Goal: Task Accomplishment & Management: Complete application form

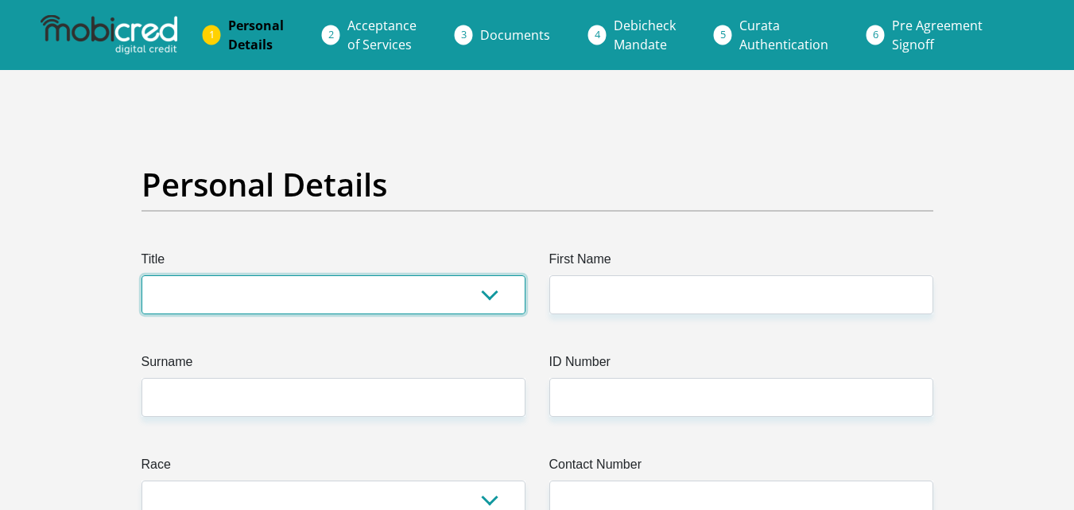
click at [298, 293] on select "Mr Ms Mrs Dr [PERSON_NAME]" at bounding box center [334, 294] width 384 height 39
select select "Ms"
click at [142, 275] on select "Mr Ms Mrs Dr [PERSON_NAME]" at bounding box center [334, 294] width 384 height 39
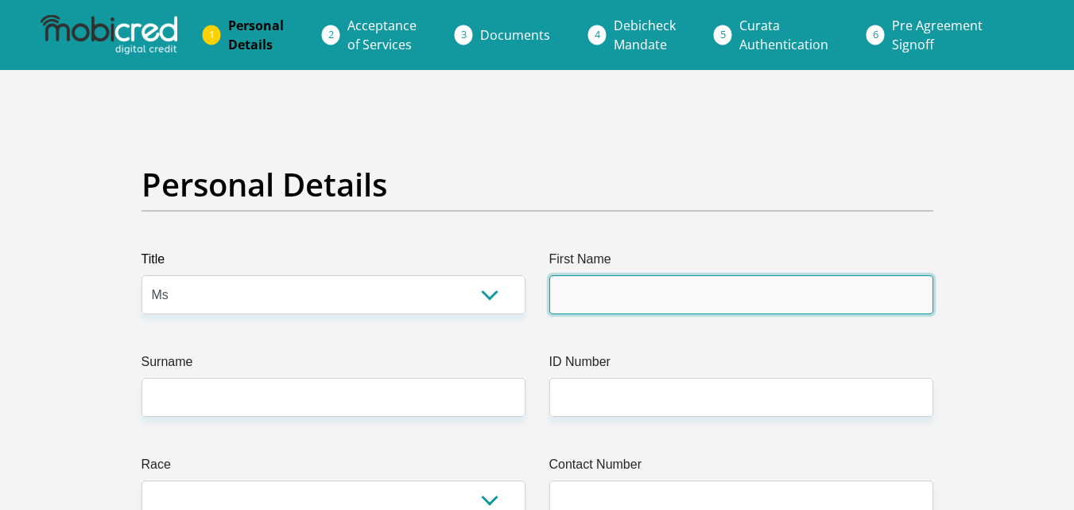
click at [583, 308] on input "First Name" at bounding box center [742, 294] width 384 height 39
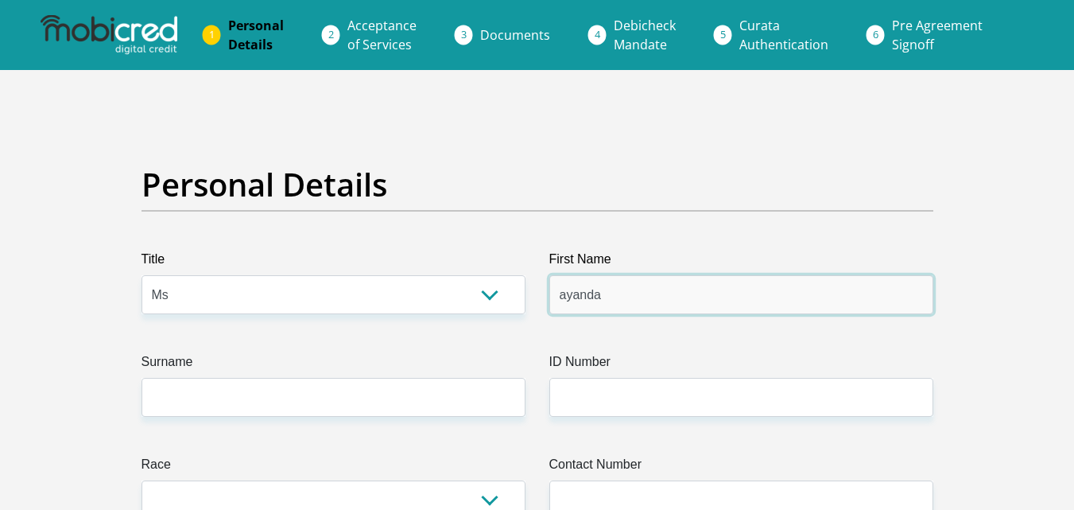
click at [569, 300] on input "ayanda" at bounding box center [742, 294] width 384 height 39
click at [566, 298] on input "ayanda" at bounding box center [742, 294] width 384 height 39
type input "Ayanda"
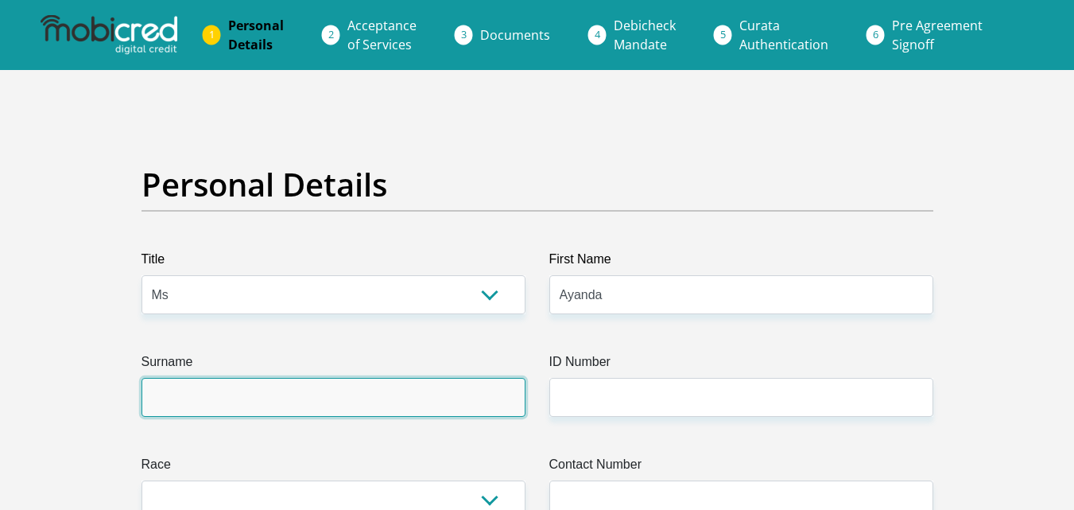
click at [380, 414] on input "Surname" at bounding box center [334, 397] width 384 height 39
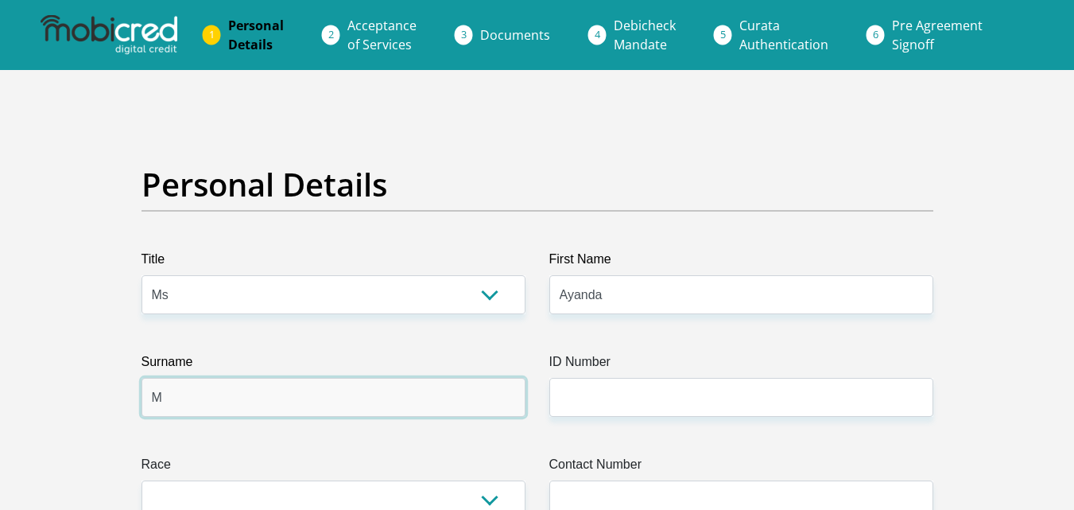
click at [380, 414] on input "M" at bounding box center [334, 397] width 384 height 39
type input "Mathobel"
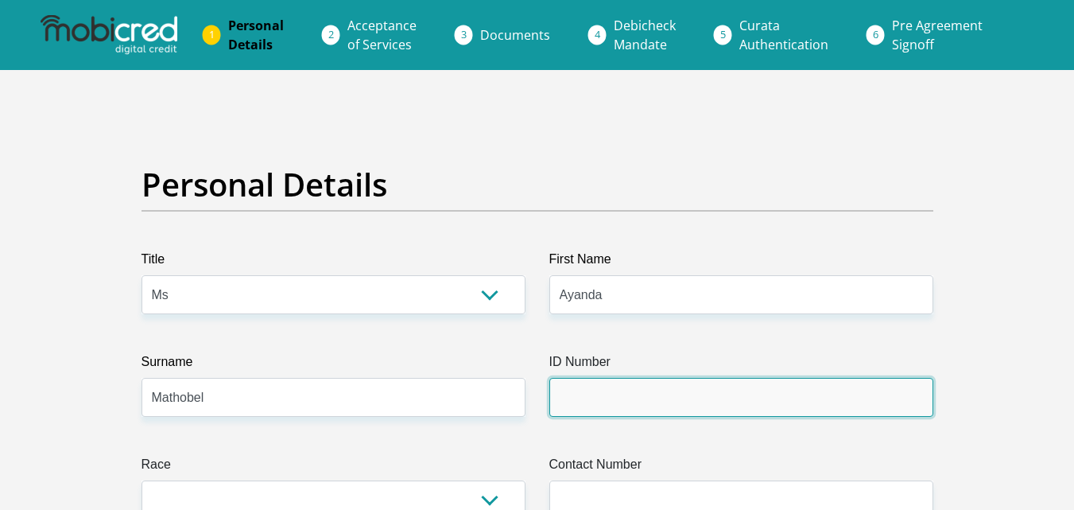
click at [607, 408] on input "ID Number" at bounding box center [742, 397] width 384 height 39
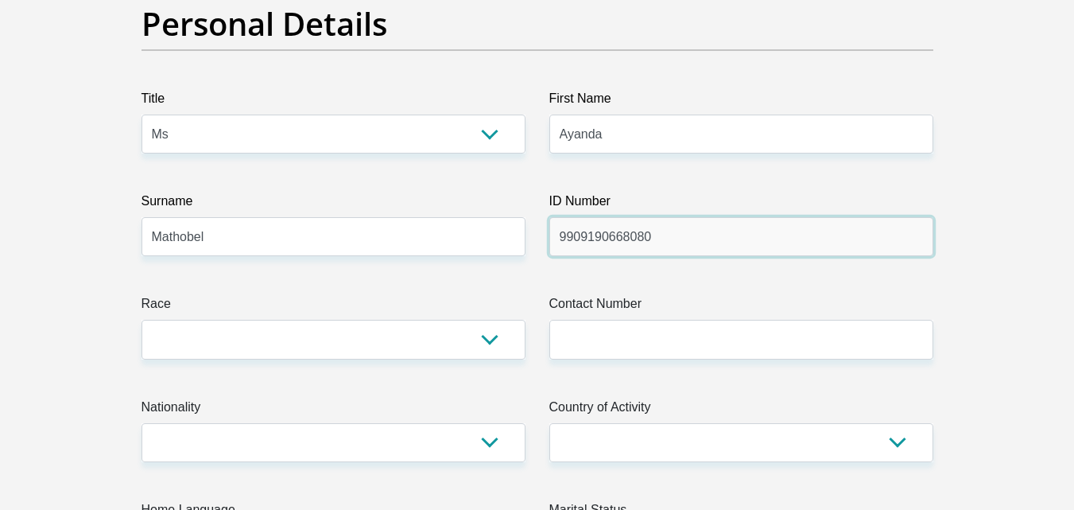
scroll to position [191, 0]
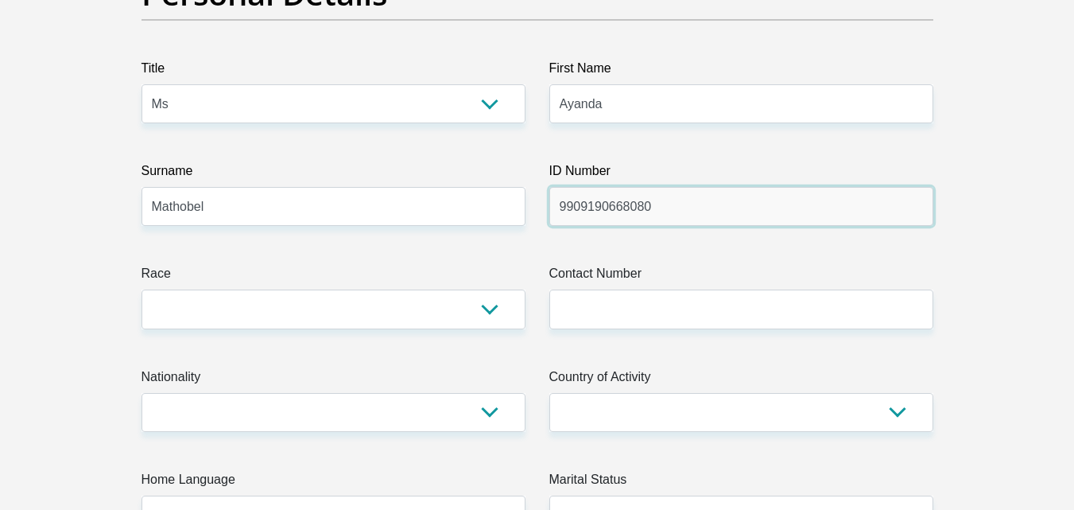
type input "9909190668080"
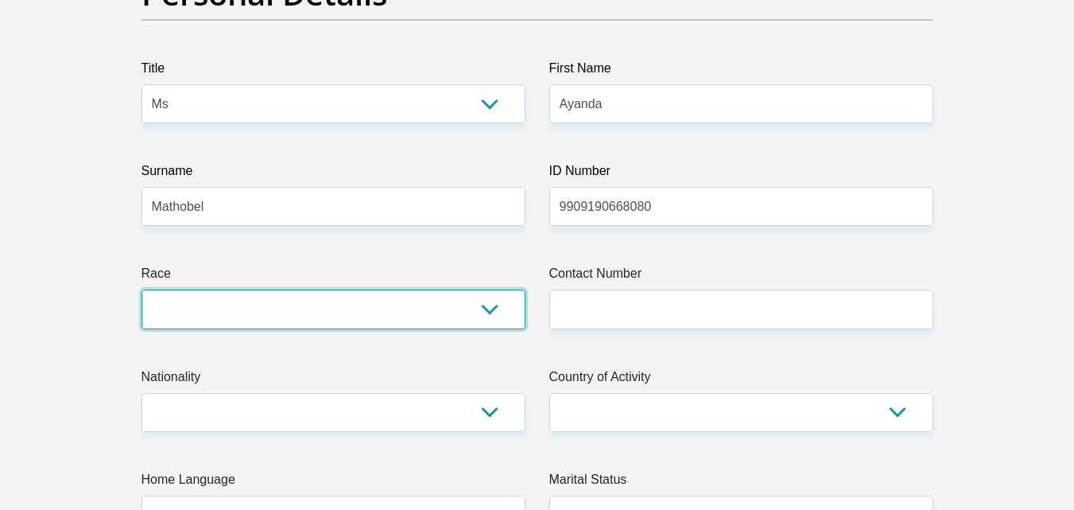
click at [484, 309] on select "Black Coloured Indian White Other" at bounding box center [334, 308] width 384 height 39
select select "1"
click at [142, 289] on select "Black Coloured Indian White Other" at bounding box center [334, 308] width 384 height 39
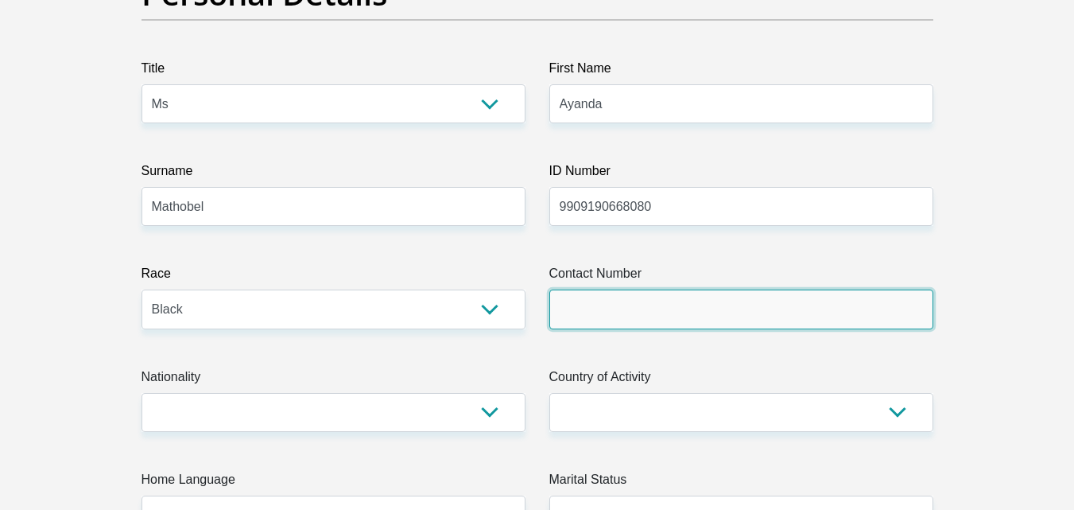
click at [579, 313] on input "Contact Number" at bounding box center [742, 308] width 384 height 39
type input "0729204235"
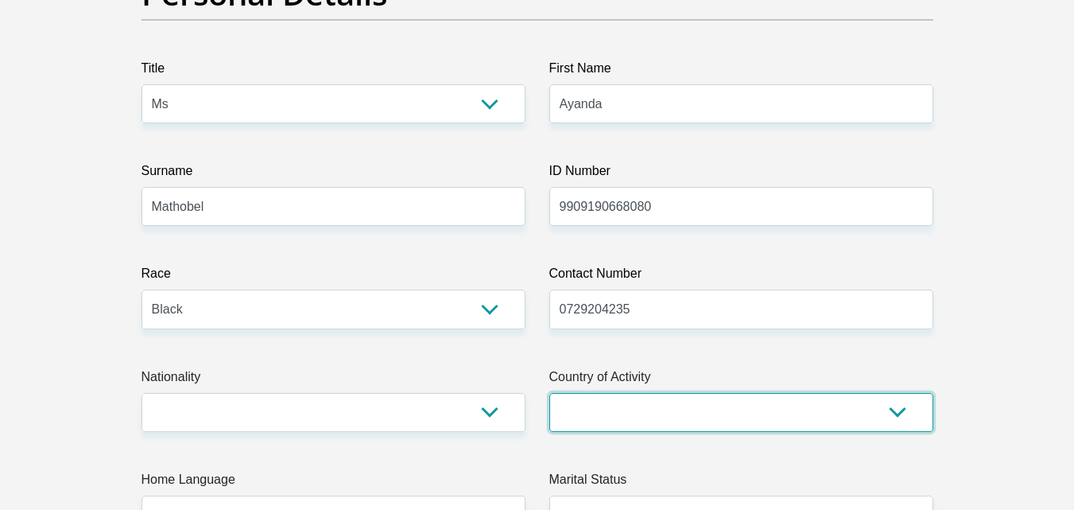
click at [899, 412] on select "[GEOGRAPHIC_DATA] [GEOGRAPHIC_DATA] [GEOGRAPHIC_DATA] [GEOGRAPHIC_DATA] [GEOGRA…" at bounding box center [742, 412] width 384 height 39
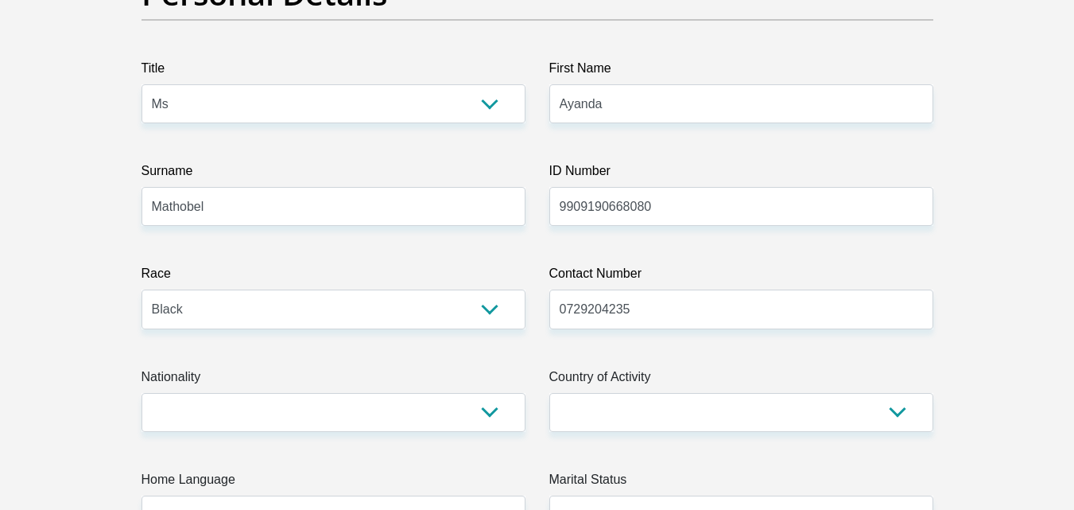
drag, startPoint x: 1033, startPoint y: 382, endPoint x: 1050, endPoint y: 382, distance: 16.7
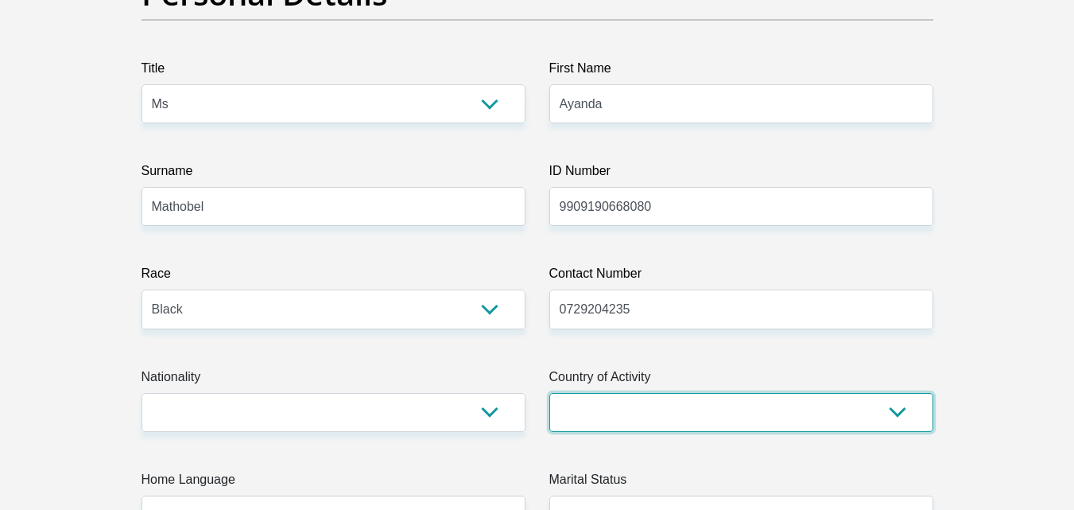
click at [731, 422] on select "[GEOGRAPHIC_DATA] [GEOGRAPHIC_DATA] [GEOGRAPHIC_DATA] [GEOGRAPHIC_DATA] [GEOGRA…" at bounding box center [742, 412] width 384 height 39
select select "ZAF"
click at [550, 393] on select "[GEOGRAPHIC_DATA] [GEOGRAPHIC_DATA] [GEOGRAPHIC_DATA] [GEOGRAPHIC_DATA] [GEOGRA…" at bounding box center [742, 412] width 384 height 39
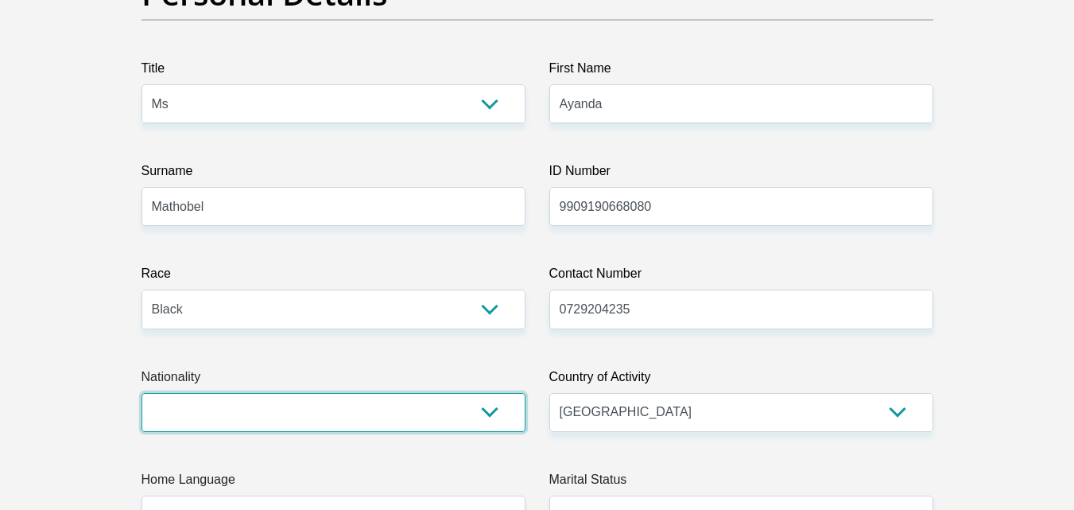
click at [386, 398] on select "[GEOGRAPHIC_DATA] [GEOGRAPHIC_DATA] [GEOGRAPHIC_DATA] [GEOGRAPHIC_DATA] [GEOGRA…" at bounding box center [334, 412] width 384 height 39
select select "ZAF"
click at [142, 393] on select "[GEOGRAPHIC_DATA] [GEOGRAPHIC_DATA] [GEOGRAPHIC_DATA] [GEOGRAPHIC_DATA] [GEOGRA…" at bounding box center [334, 412] width 384 height 39
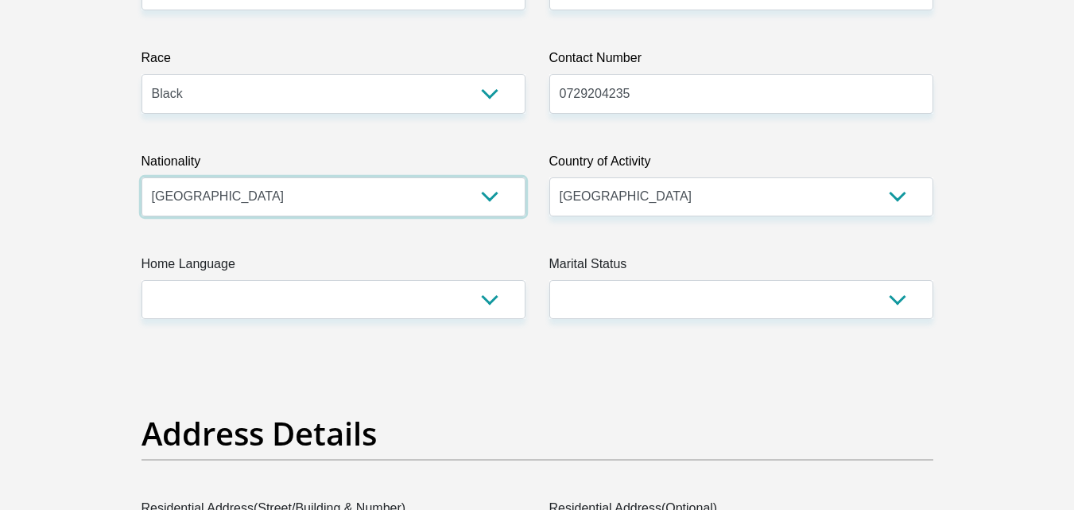
scroll to position [414, 0]
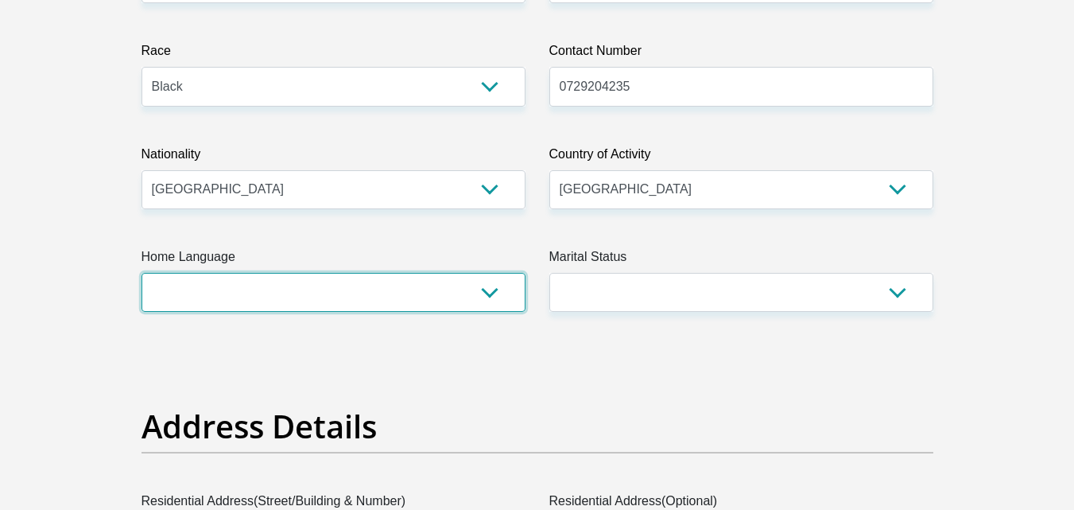
click at [494, 296] on select "Afrikaans English Sepedi South Ndebele Southern Sotho Swati Tsonga Tswana Venda…" at bounding box center [334, 292] width 384 height 39
select select "[DATE]"
click at [142, 273] on select "Afrikaans English Sepedi South Ndebele Southern Sotho Swati Tsonga Tswana Venda…" at bounding box center [334, 292] width 384 height 39
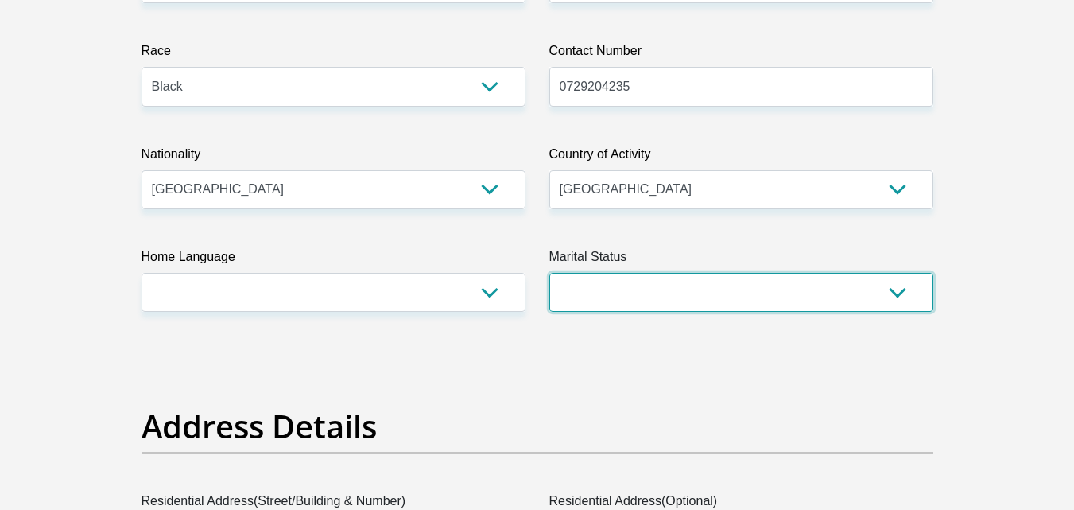
click at [635, 306] on select "Married ANC Single Divorced Widowed Married COP or Customary Law" at bounding box center [742, 292] width 384 height 39
select select "2"
click at [550, 273] on select "Married ANC Single Divorced Widowed Married COP or Customary Law" at bounding box center [742, 292] width 384 height 39
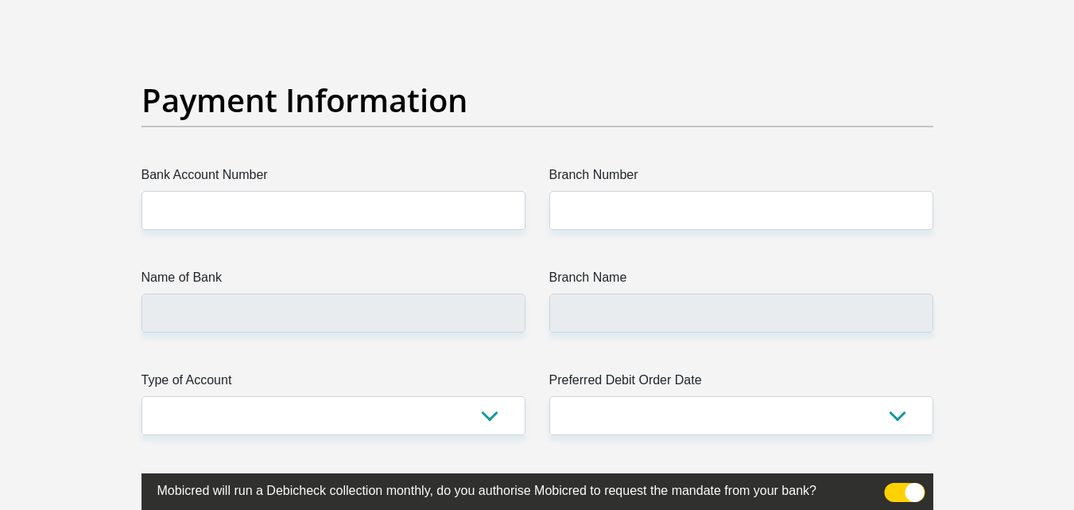
scroll to position [3616, 0]
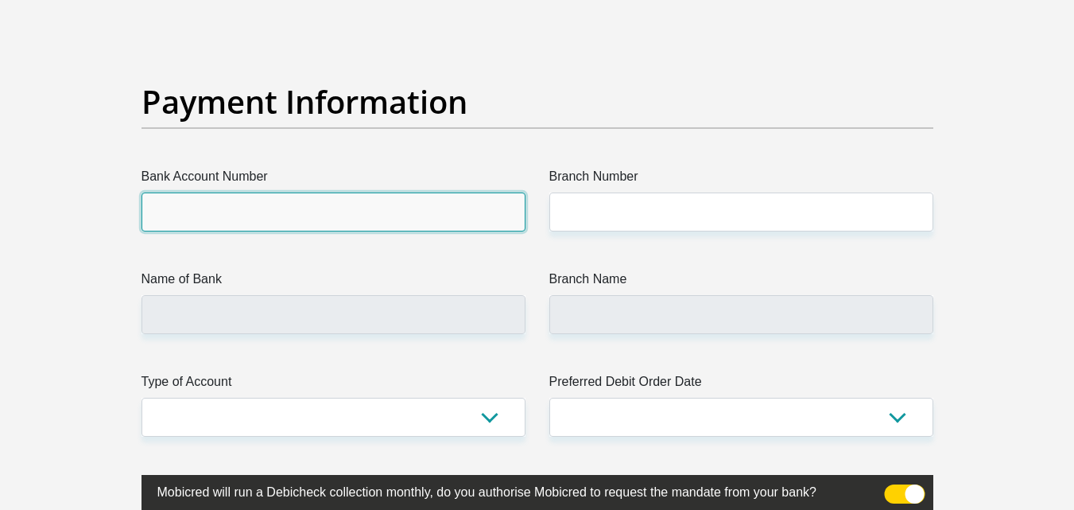
click at [457, 221] on input "Bank Account Number" at bounding box center [334, 211] width 384 height 39
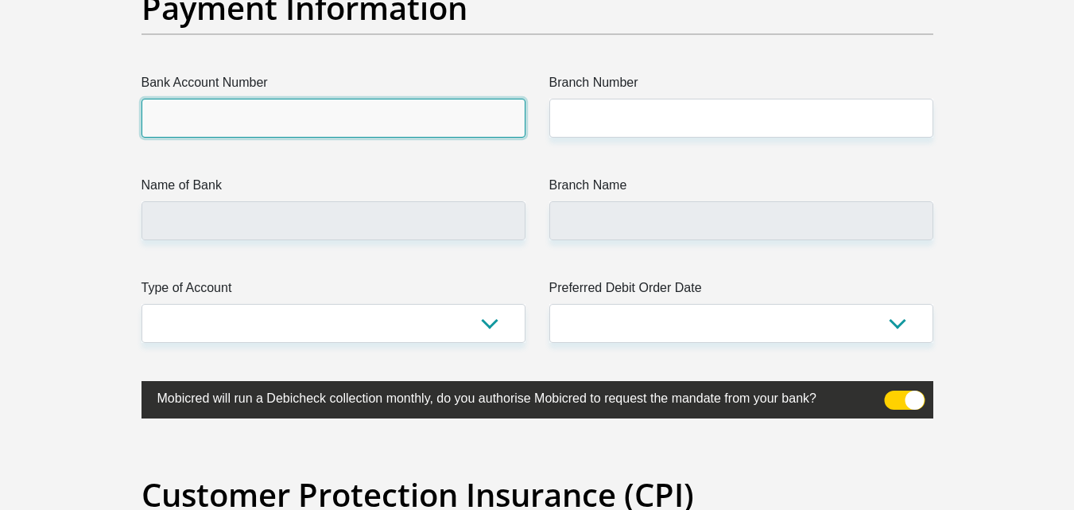
scroll to position [3712, 0]
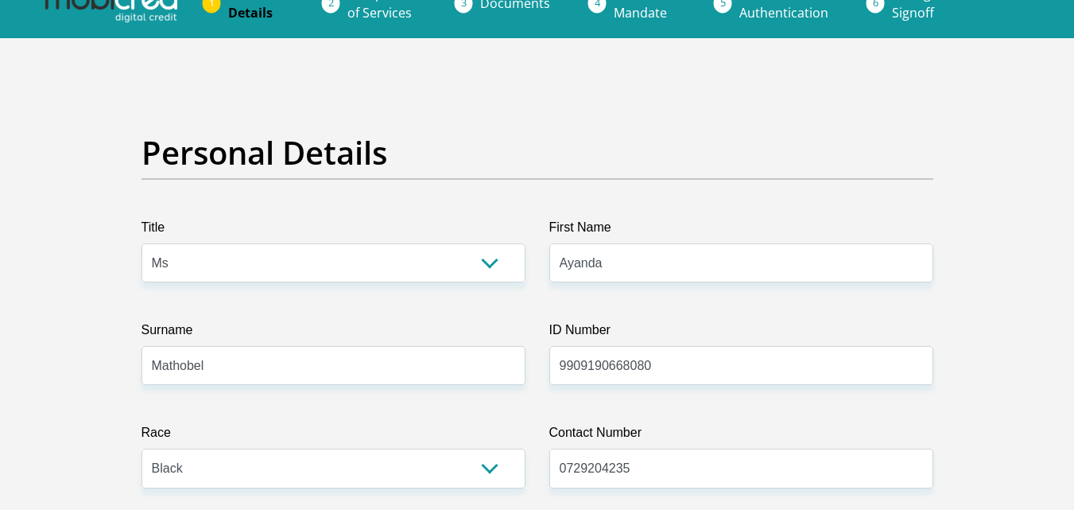
scroll to position [0, 0]
